Goal: Task Accomplishment & Management: Manage account settings

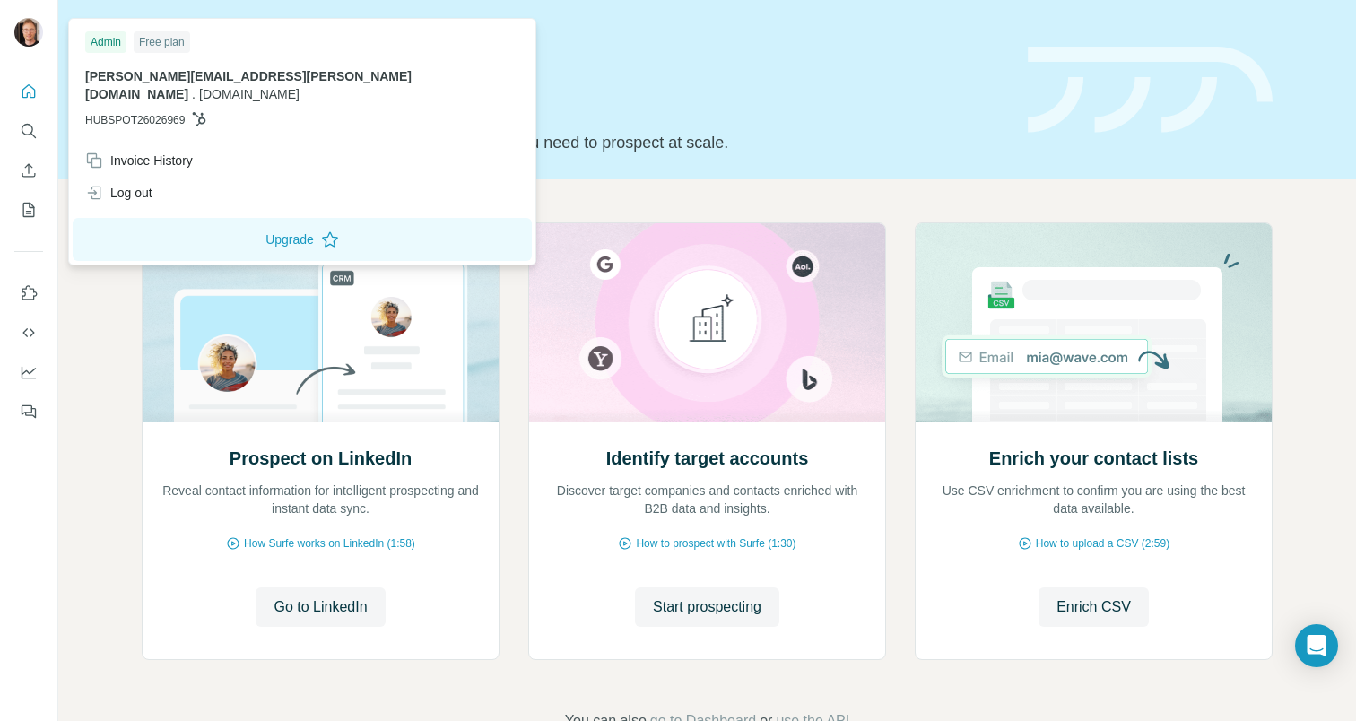
click at [22, 28] on img at bounding box center [28, 32] width 29 height 29
click at [126, 75] on span "[PERSON_NAME][EMAIL_ADDRESS][PERSON_NAME][DOMAIN_NAME]" at bounding box center [248, 85] width 327 height 32
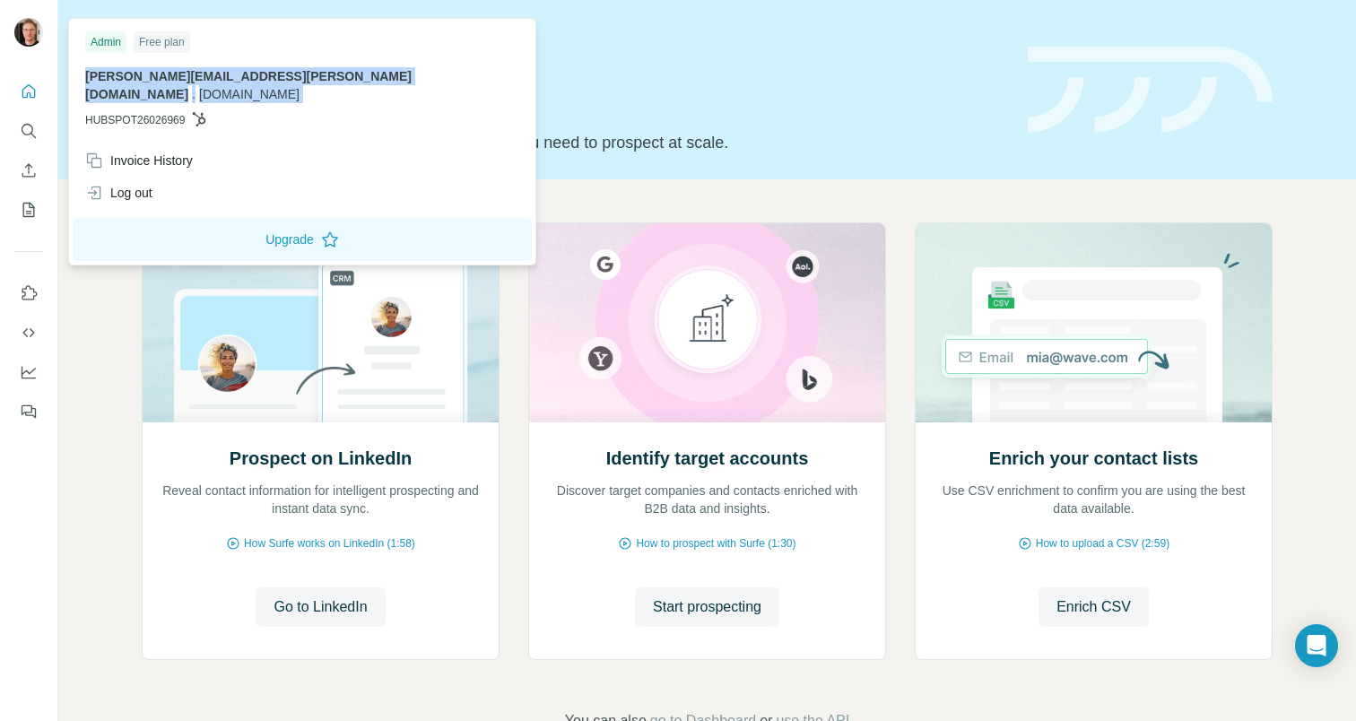
click at [126, 75] on span "[PERSON_NAME][EMAIL_ADDRESS][PERSON_NAME][DOMAIN_NAME]" at bounding box center [248, 85] width 327 height 32
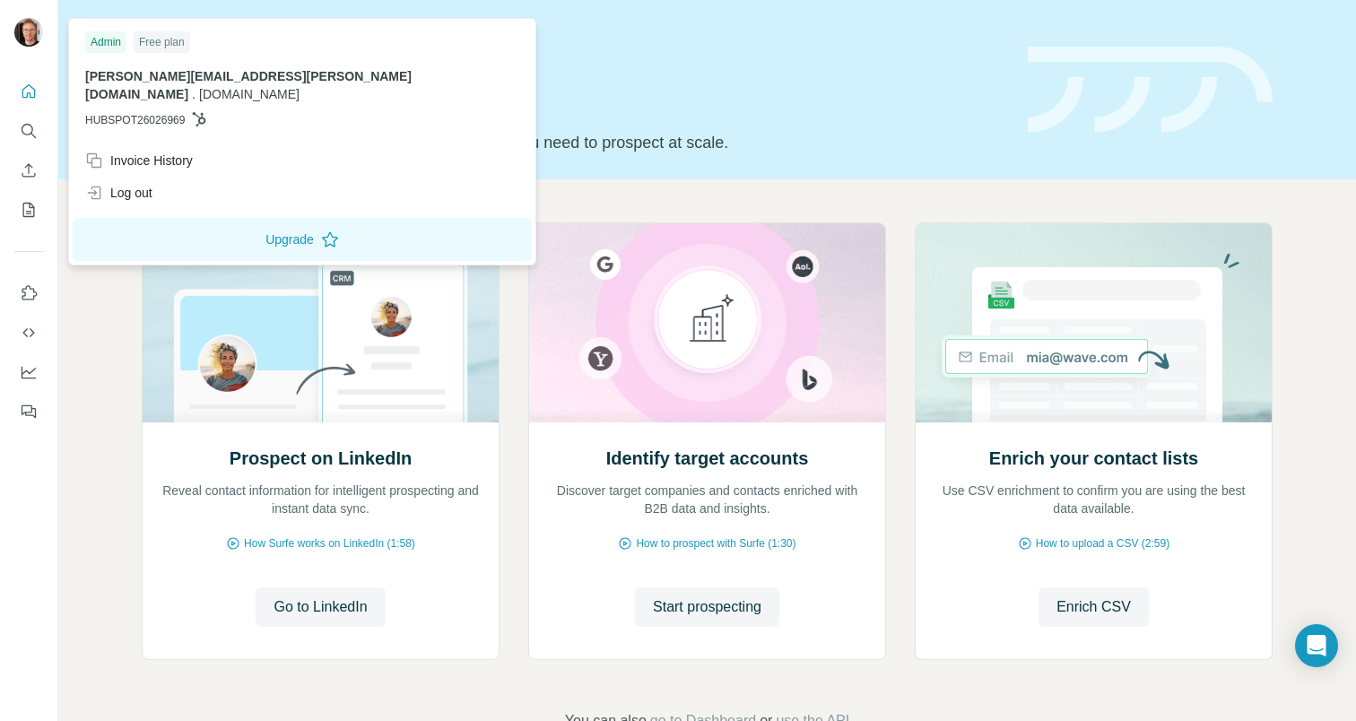
click at [107, 39] on div "Admin" at bounding box center [105, 42] width 41 height 22
click at [30, 98] on icon "Quick start" at bounding box center [29, 92] width 18 height 18
click at [33, 32] on img at bounding box center [28, 32] width 29 height 29
click at [174, 218] on button "Upgrade" at bounding box center [302, 239] width 459 height 43
